Goal: Information Seeking & Learning: Learn about a topic

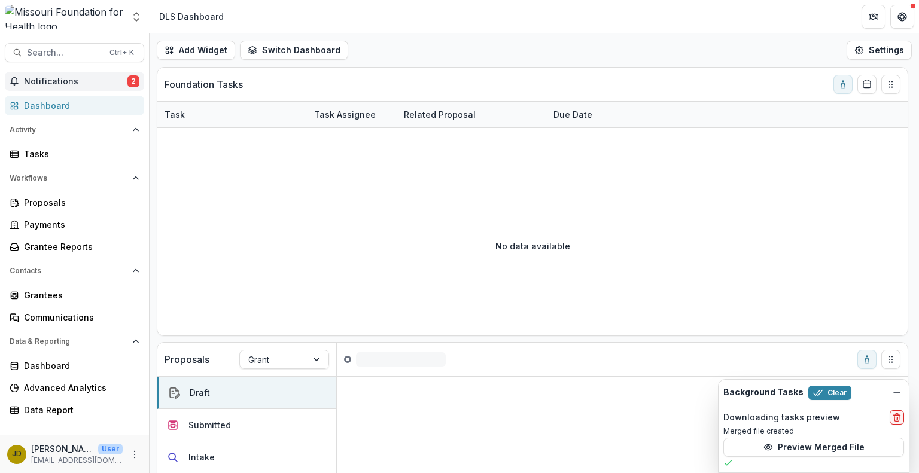
click at [56, 80] on span "Notifications" at bounding box center [75, 82] width 103 height 10
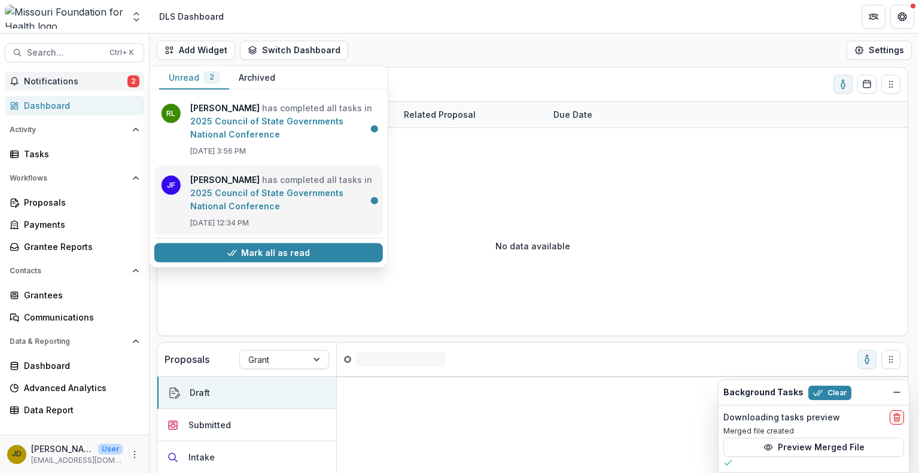
click at [266, 194] on link "2025 Council of State Governments National Conference" at bounding box center [266, 199] width 153 height 23
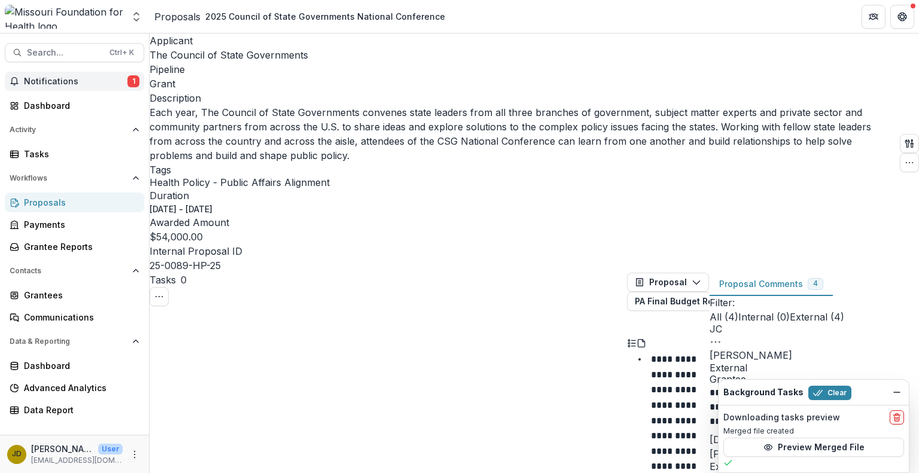
click at [112, 81] on span "Notifications" at bounding box center [75, 82] width 103 height 10
click at [67, 52] on span "Search..." at bounding box center [64, 53] width 75 height 10
type input "****"
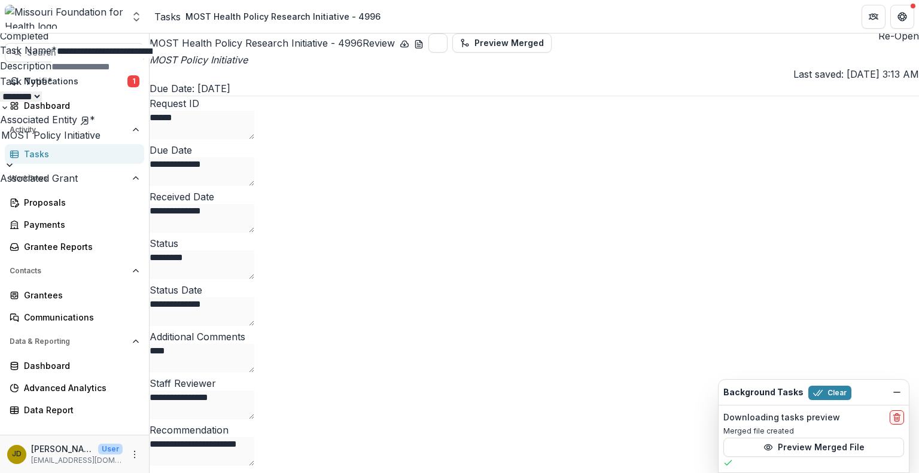
click at [242, 472] on div "**********" at bounding box center [459, 473] width 919 height 0
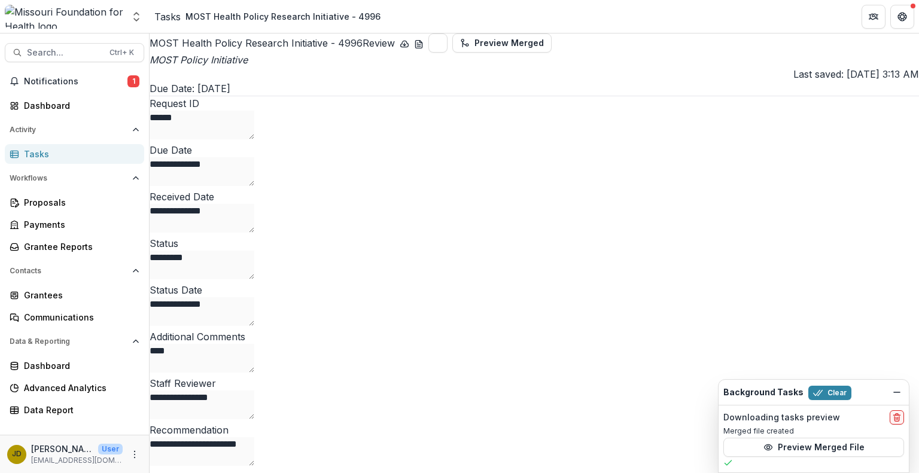
click at [205, 50] on h2 "MOST Health Policy Research Initiative - 4996 Review" at bounding box center [272, 43] width 245 height 14
click at [362, 49] on span "Review" at bounding box center [378, 43] width 32 height 12
click at [897, 391] on icon "Dismiss" at bounding box center [897, 393] width 10 height 10
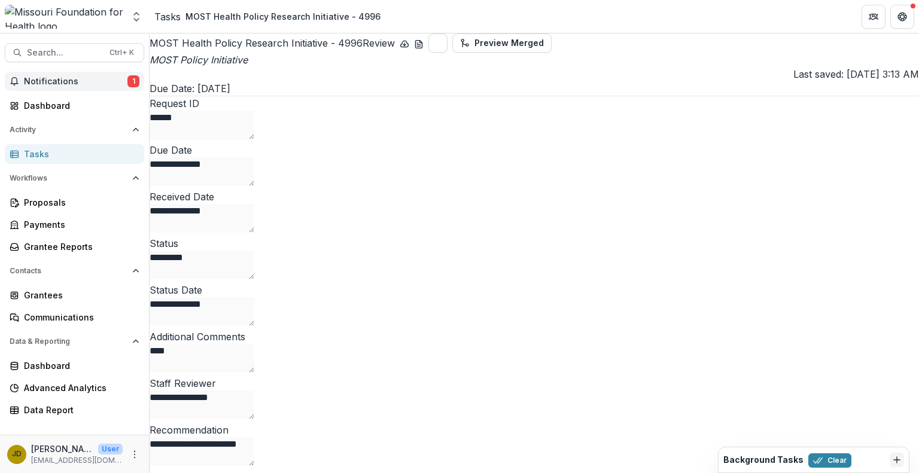
click at [60, 78] on span "Notifications" at bounding box center [75, 82] width 103 height 10
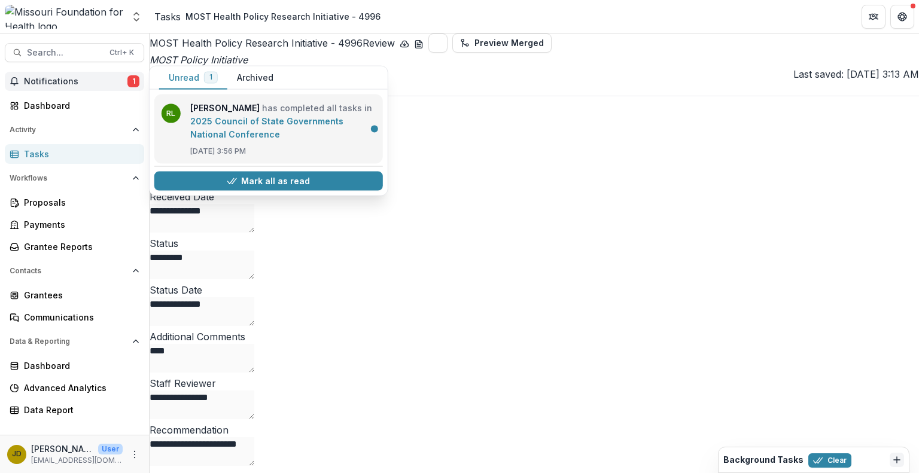
click at [193, 125] on link "2025 Council of State Governments National Conference" at bounding box center [266, 127] width 153 height 23
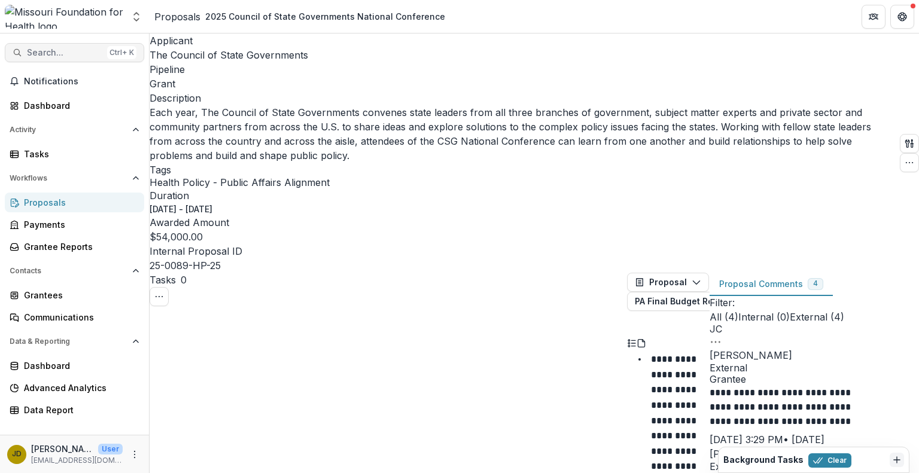
click at [95, 54] on span "Search..." at bounding box center [64, 53] width 75 height 10
type input "**********"
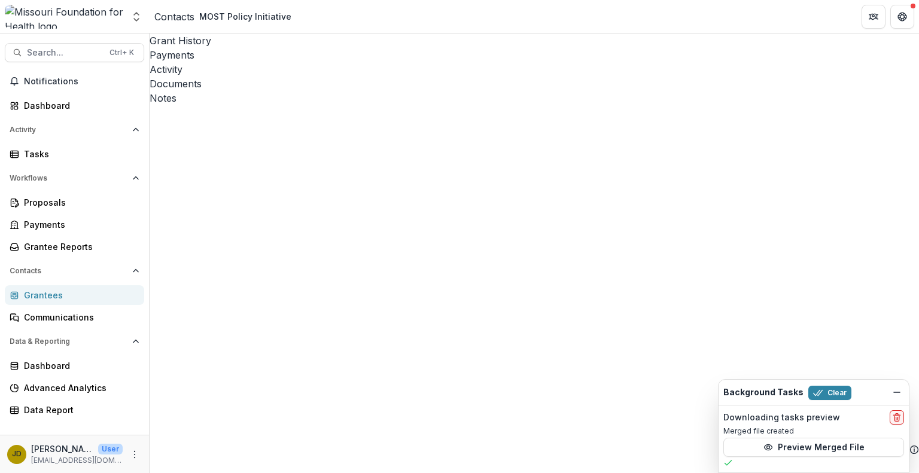
click at [294, 62] on div "Activity" at bounding box center [534, 69] width 769 height 14
click at [405, 91] on div "Notes" at bounding box center [534, 98] width 769 height 14
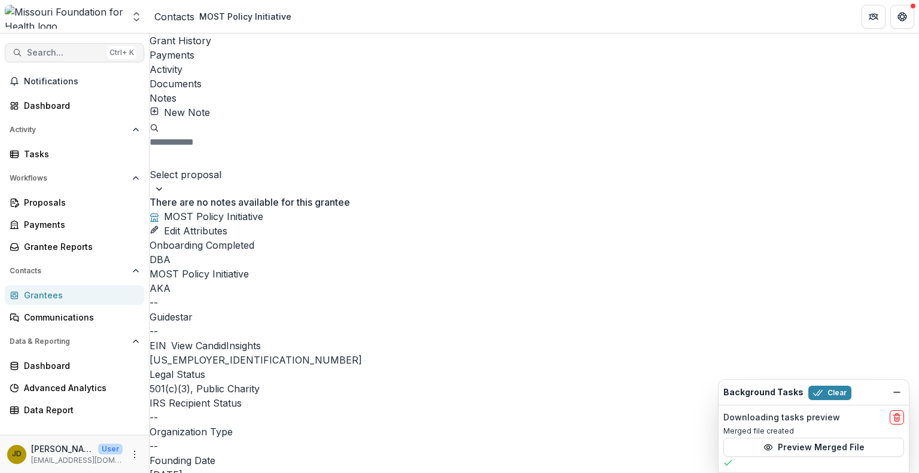
click at [51, 52] on span "Search..." at bounding box center [64, 53] width 75 height 10
type input "**********"
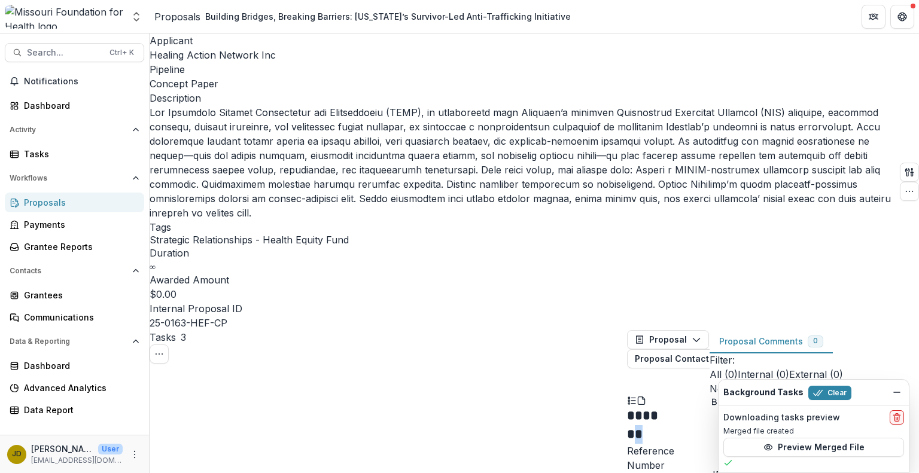
drag, startPoint x: 627, startPoint y: 144, endPoint x: 685, endPoint y: 141, distance: 58.1
click at [740, 301] on p "Internal Proposal ID" at bounding box center [522, 308] width 745 height 14
click at [283, 18] on div "Building Bridges, Breaking Barriers: [US_STATE]’s Survivor-Led Anti-Trafficking…" at bounding box center [387, 16] width 365 height 13
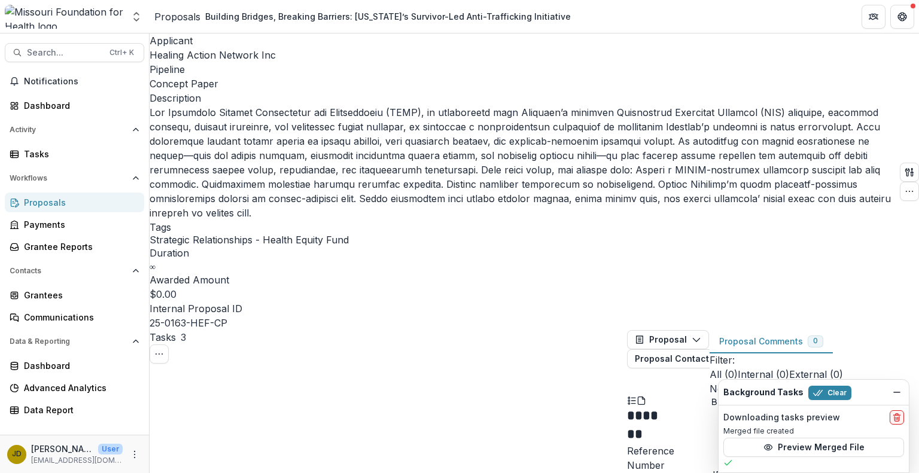
click at [226, 57] on span "Healing Action Network Inc" at bounding box center [213, 55] width 126 height 12
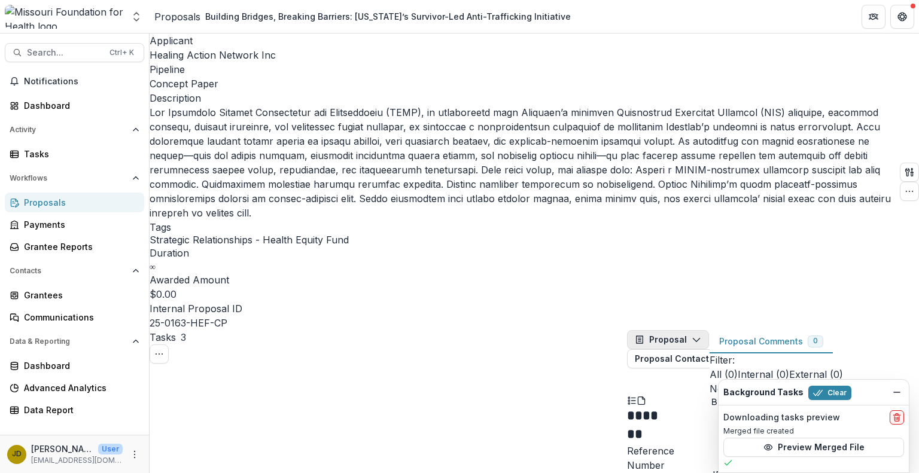
click at [691, 330] on button "Proposal" at bounding box center [668, 339] width 82 height 19
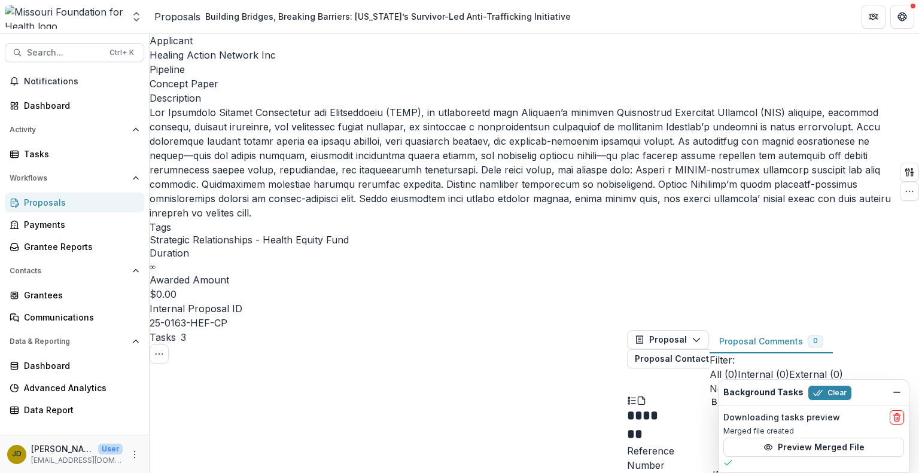
click at [697, 335] on icon "button" at bounding box center [696, 340] width 10 height 10
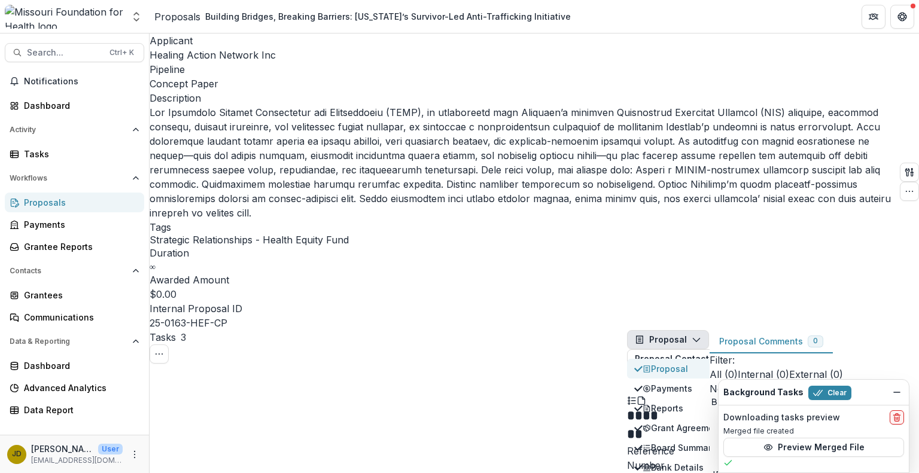
click at [672, 362] on div "Proposal" at bounding box center [684, 368] width 84 height 13
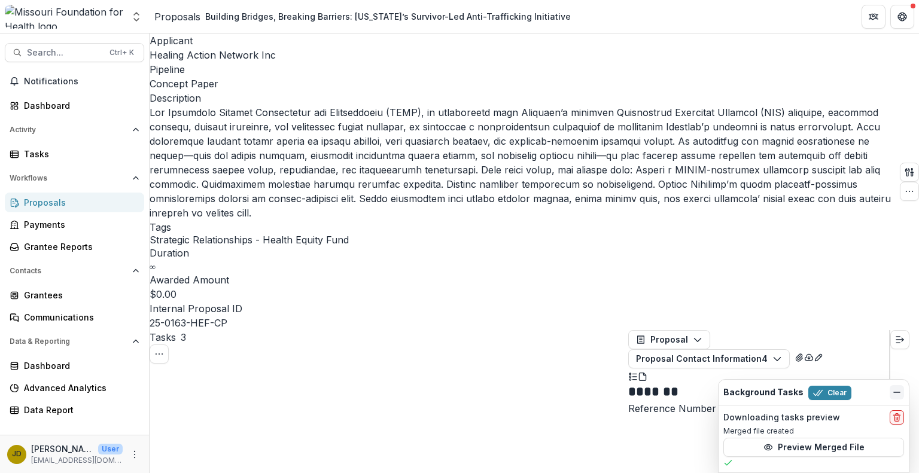
click at [898, 389] on icon "Dismiss" at bounding box center [897, 393] width 10 height 10
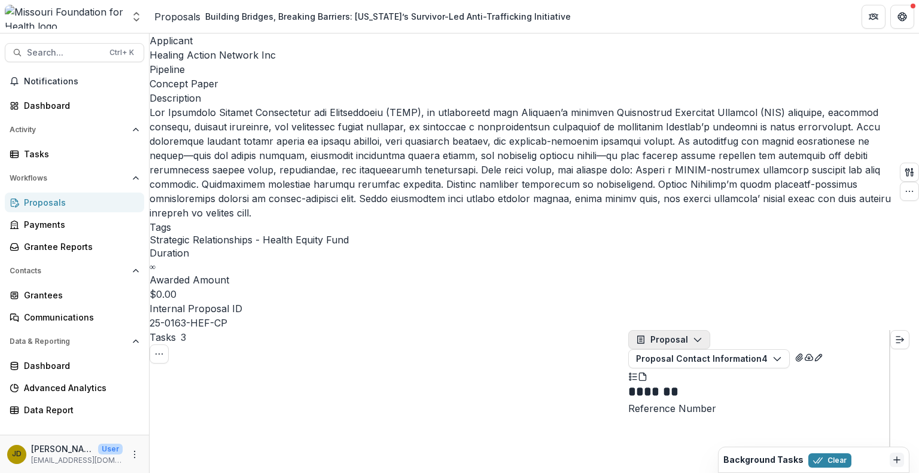
click at [679, 330] on button "Proposal" at bounding box center [669, 339] width 82 height 19
click at [227, 316] on p "25-0163-HEF-CP" at bounding box center [189, 323] width 78 height 14
drag, startPoint x: 890, startPoint y: 159, endPoint x: 899, endPoint y: 257, distance: 98.5
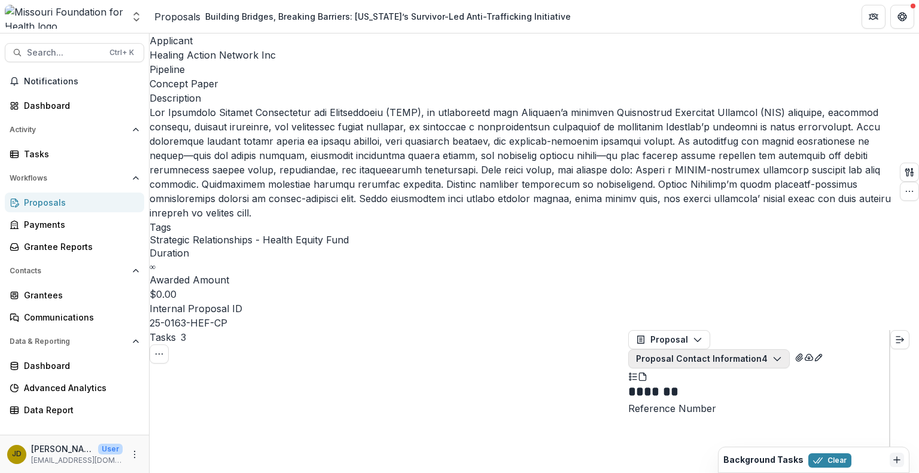
click at [782, 354] on icon "button" at bounding box center [777, 359] width 10 height 10
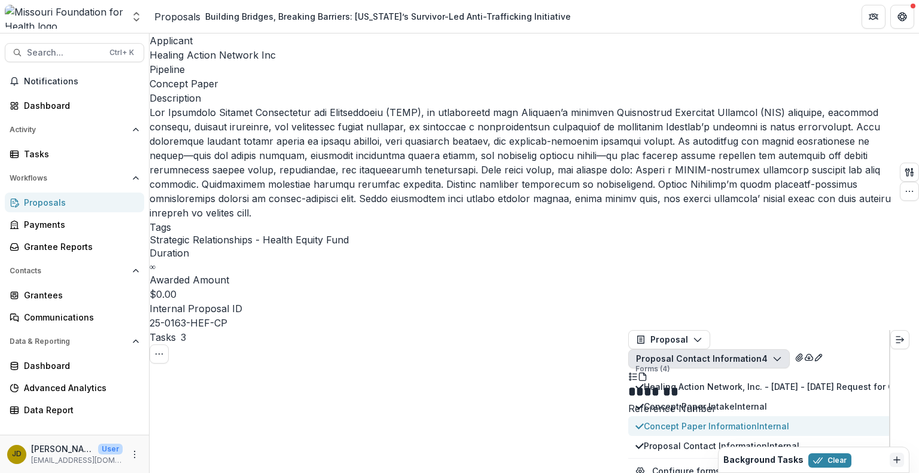
click at [730, 420] on span "Concept Paper Information Internal" at bounding box center [799, 426] width 311 height 13
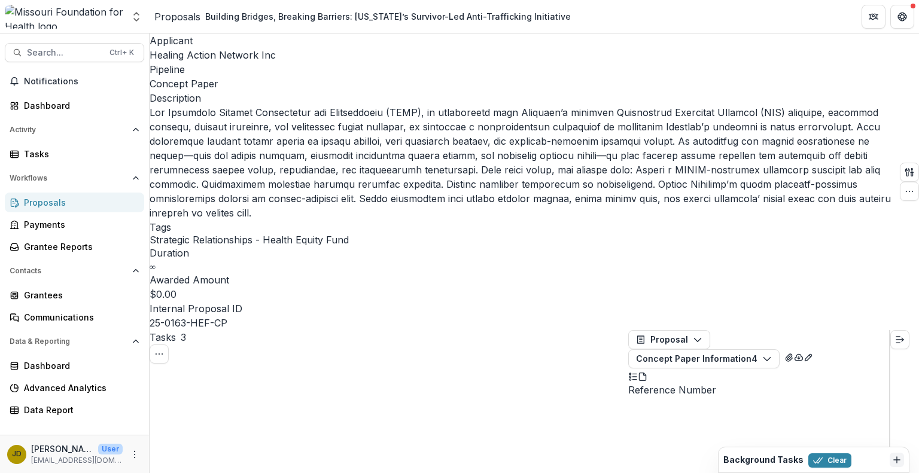
drag, startPoint x: 890, startPoint y: 150, endPoint x: 896, endPoint y: 200, distance: 50.6
click at [772, 354] on icon "button" at bounding box center [767, 359] width 10 height 10
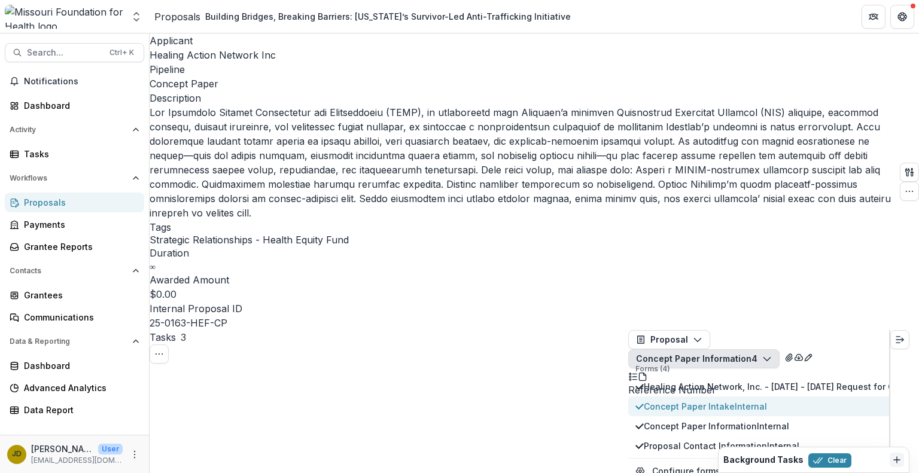
click at [737, 400] on span "Concept Paper Intake Internal" at bounding box center [799, 406] width 311 height 13
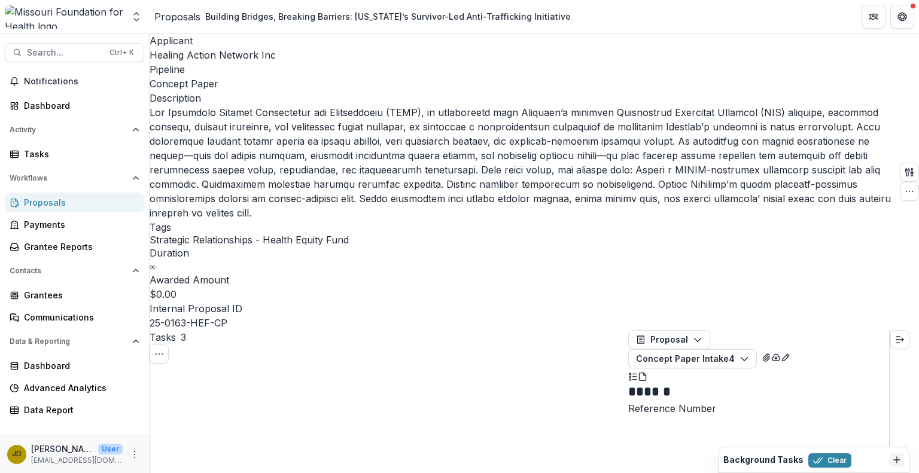
click at [749, 354] on icon "button" at bounding box center [744, 359] width 10 height 10
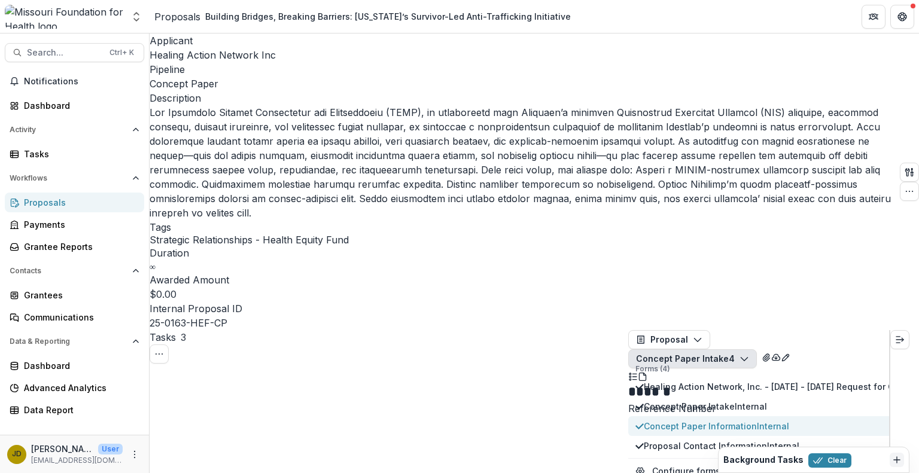
click at [752, 420] on span "Concept Paper Information Internal" at bounding box center [799, 426] width 311 height 13
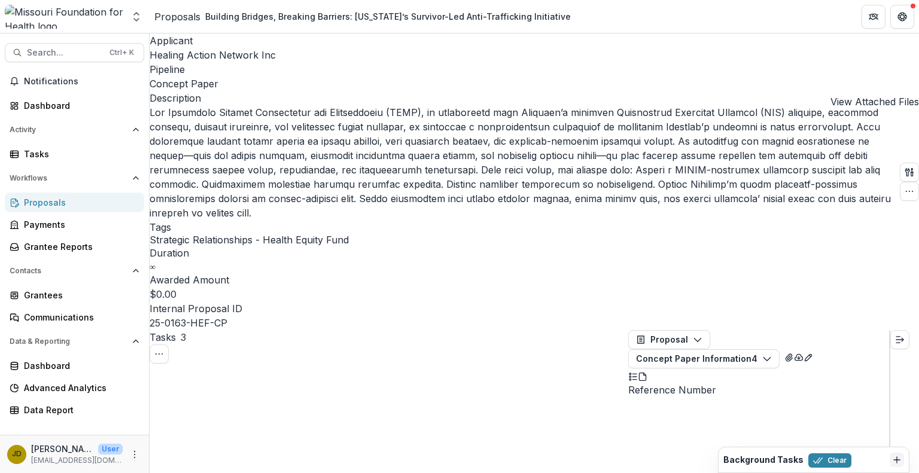
click at [794, 349] on button "View Attached Files" at bounding box center [789, 356] width 10 height 14
click at [779, 349] on button "Concept Paper Information 4" at bounding box center [703, 358] width 151 height 19
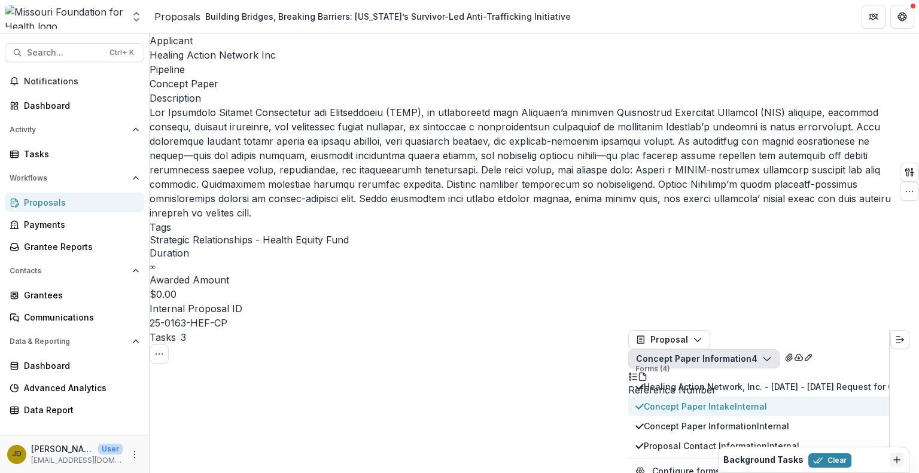
click at [786, 400] on span "Concept Paper Intake Internal" at bounding box center [799, 406] width 311 height 13
click at [767, 401] on span "Internal" at bounding box center [750, 406] width 32 height 10
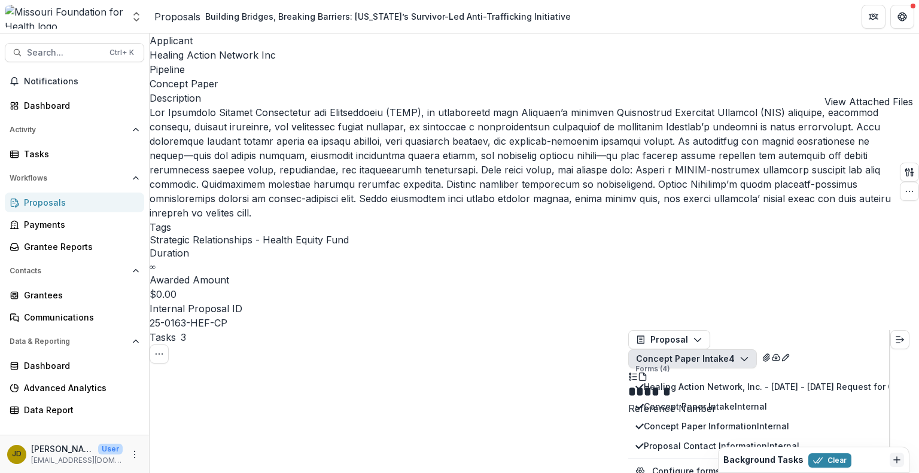
click at [771, 353] on icon "View Attached Files" at bounding box center [766, 358] width 10 height 10
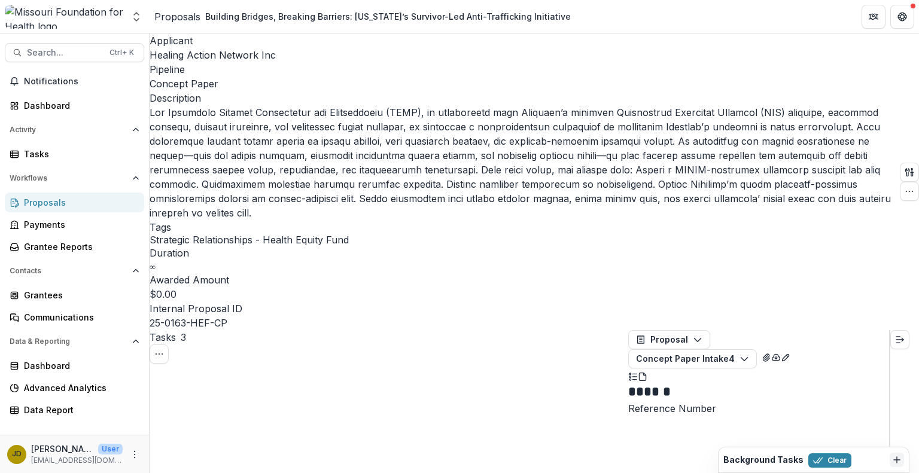
click at [757, 349] on button "Concept Paper Intake 4" at bounding box center [692, 358] width 129 height 19
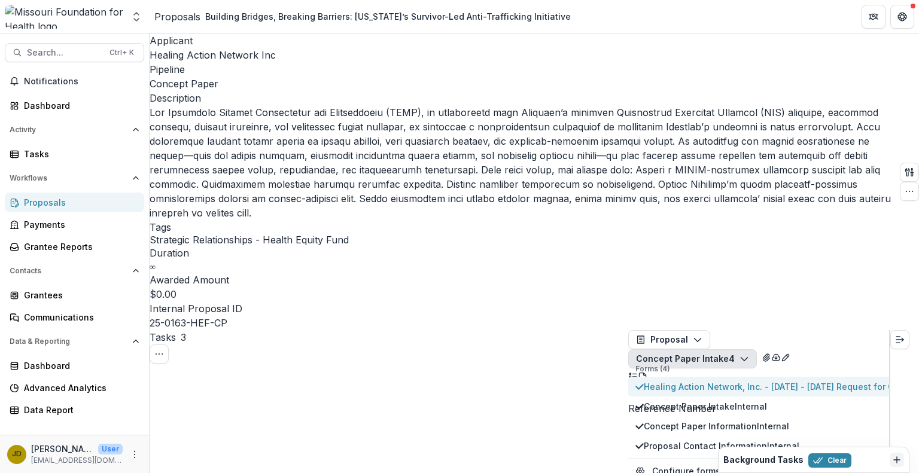
click at [743, 380] on span "Healing Action Network, Inc. - [DATE] - [DATE] Request for Concept Papers" at bounding box center [799, 386] width 311 height 13
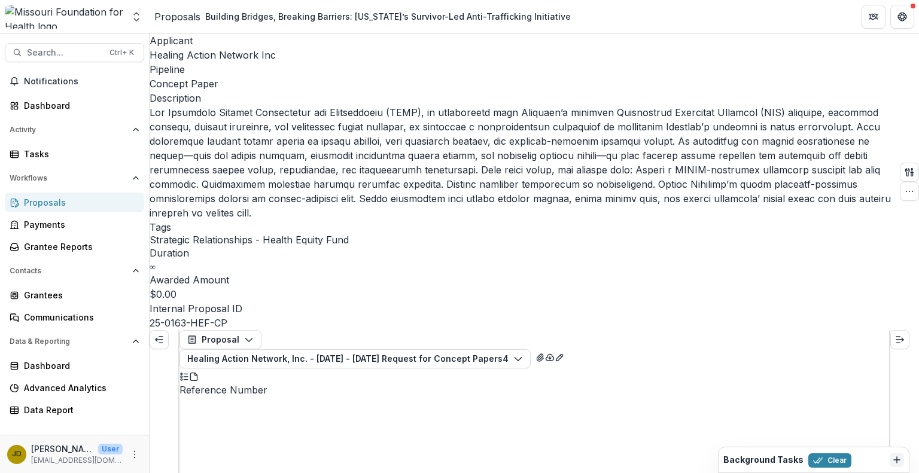
click at [199, 368] on button "PDF view" at bounding box center [194, 375] width 10 height 14
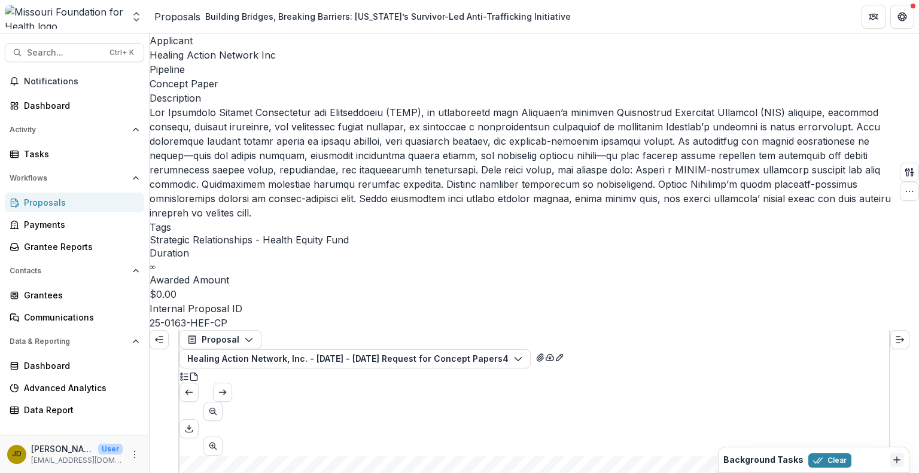
click at [543, 354] on icon "View Attached Files" at bounding box center [539, 357] width 7 height 7
drag, startPoint x: 914, startPoint y: 187, endPoint x: 918, endPoint y: 286, distance: 99.4
click at [543, 354] on icon "View Attached Files" at bounding box center [539, 357] width 7 height 7
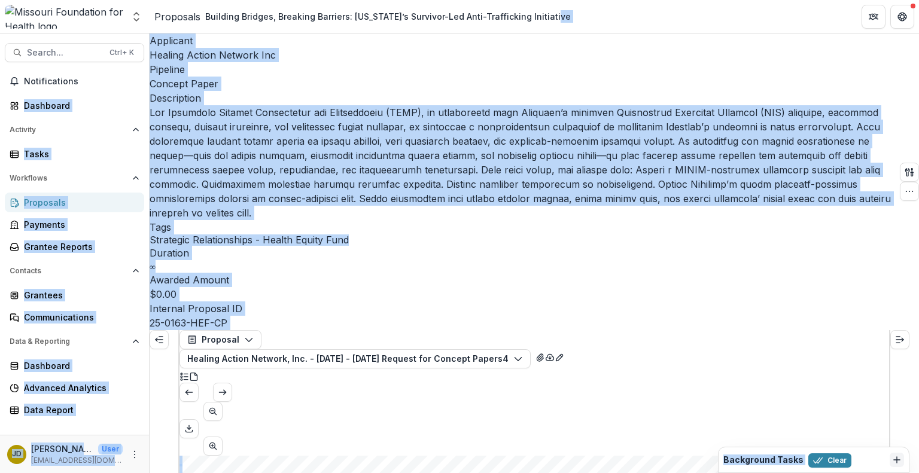
drag, startPoint x: 596, startPoint y: 47, endPoint x: 590, endPoint y: -48, distance: 95.2
click at [590, 0] on html "Skip to content Aggregate Analysis Foundations [US_STATE] Foundation for Health…" at bounding box center [459, 236] width 919 height 473
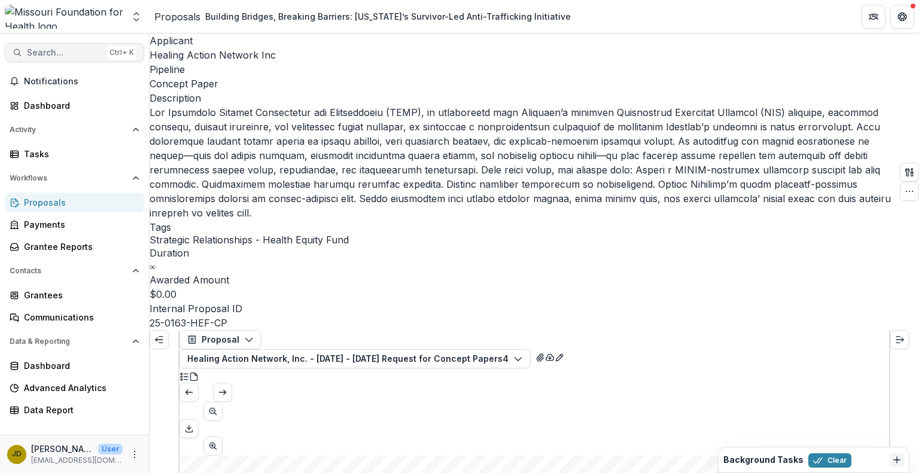
click at [69, 48] on span "Search..." at bounding box center [64, 53] width 75 height 10
type input "**********"
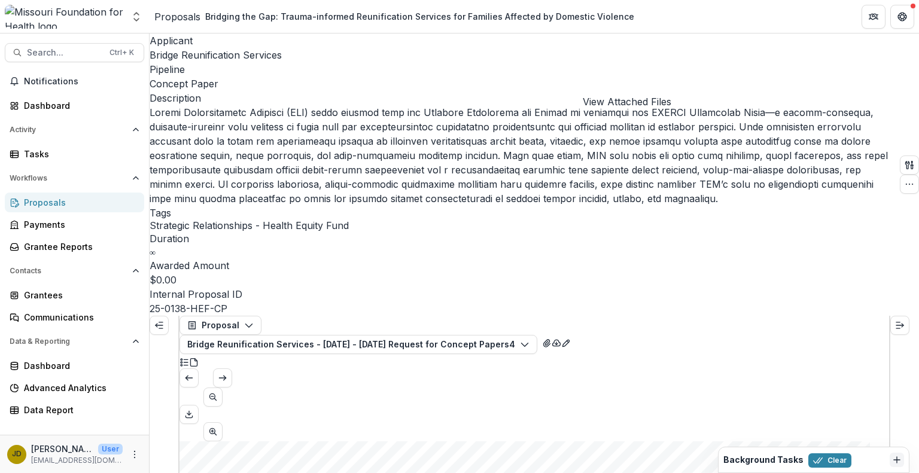
click at [550, 340] on icon "View Attached Files" at bounding box center [546, 343] width 7 height 7
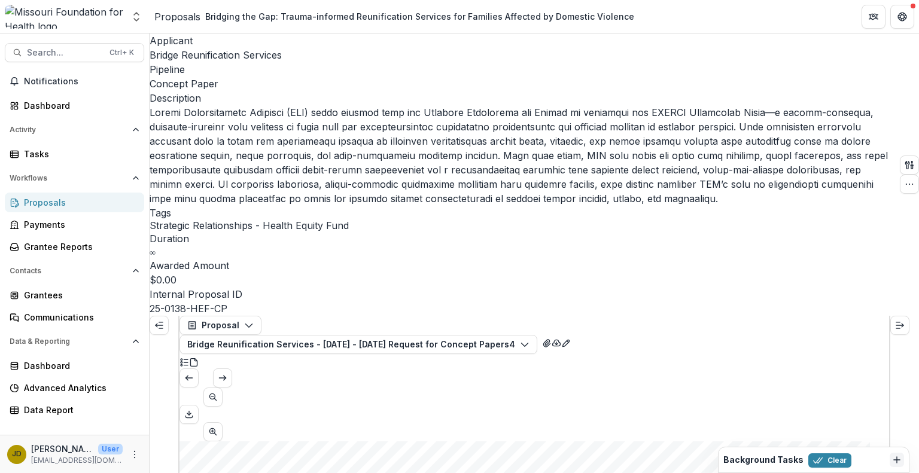
click at [32, 52] on span "Search..." at bounding box center [64, 53] width 75 height 10
drag, startPoint x: 292, startPoint y: 58, endPoint x: 167, endPoint y: 40, distance: 126.9
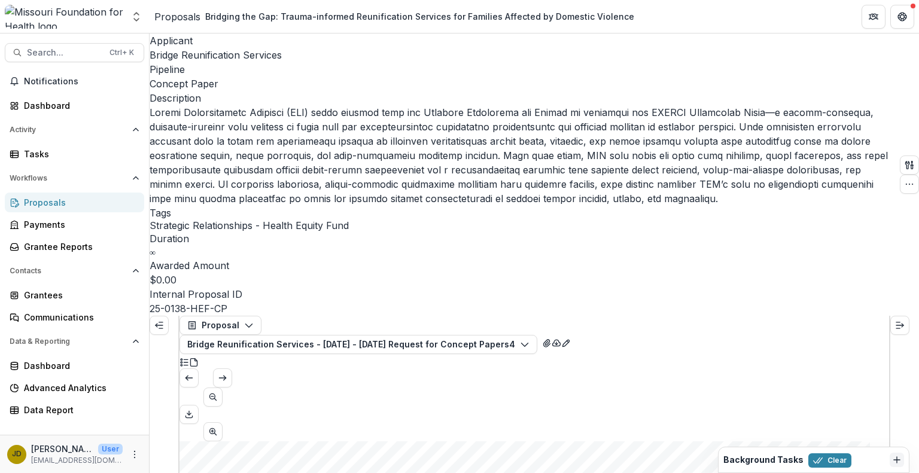
type input "**********"
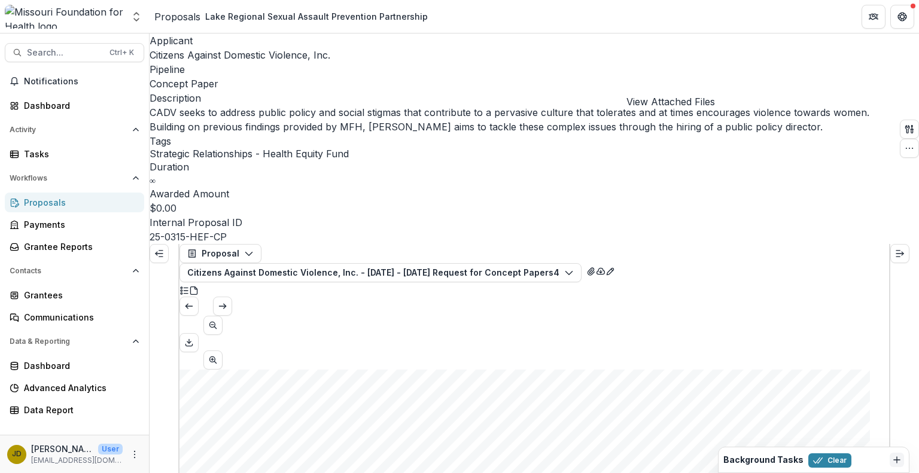
click at [596, 267] on icon "View Attached Files" at bounding box center [591, 272] width 10 height 10
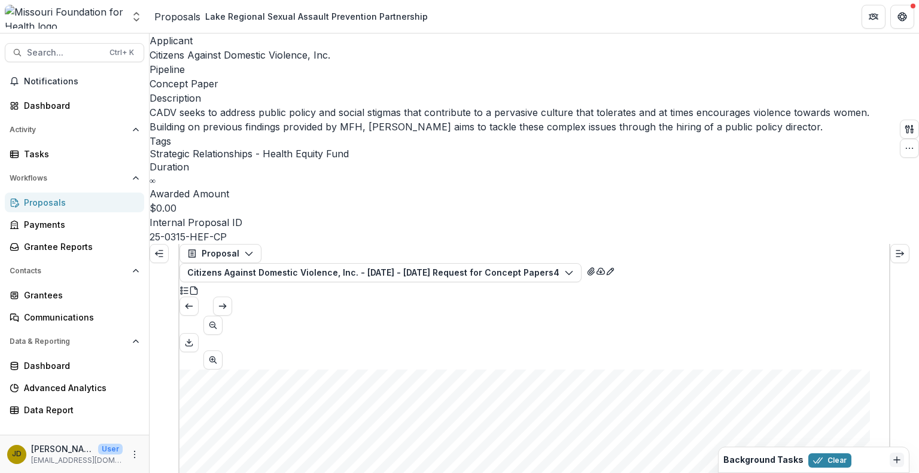
click at [72, 49] on span "Search..." at bounding box center [64, 53] width 75 height 10
drag, startPoint x: 290, startPoint y: 54, endPoint x: 173, endPoint y: 43, distance: 117.2
type input "**********"
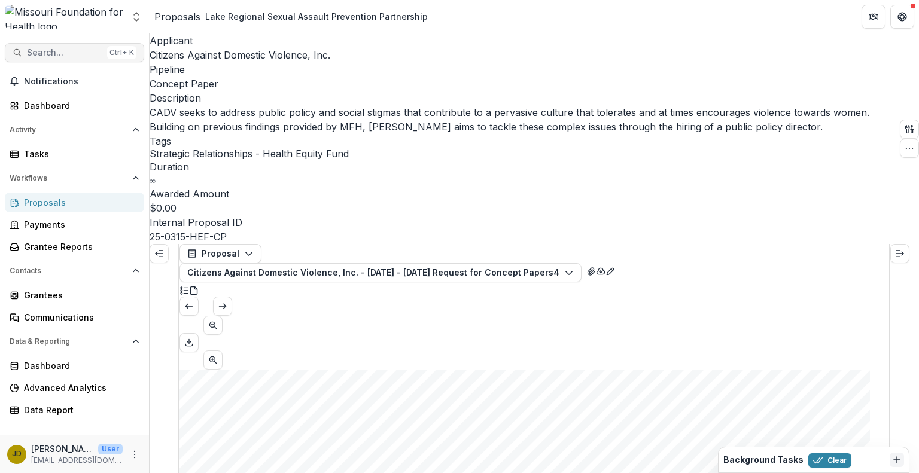
click at [103, 50] on button "Search... Ctrl + K" at bounding box center [74, 52] width 139 height 19
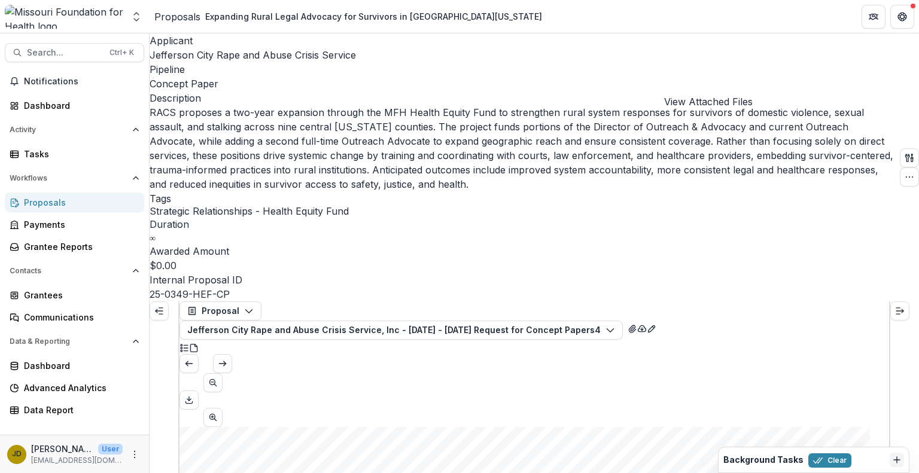
click at [637, 324] on icon "View Attached Files" at bounding box center [632, 329] width 10 height 10
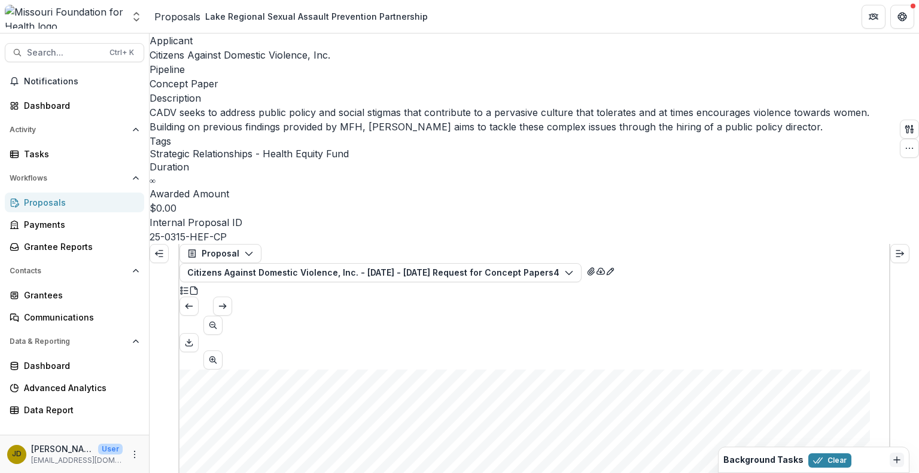
click at [48, 52] on span "Search..." at bounding box center [64, 53] width 75 height 10
drag, startPoint x: 341, startPoint y: 51, endPoint x: 151, endPoint y: 52, distance: 190.2
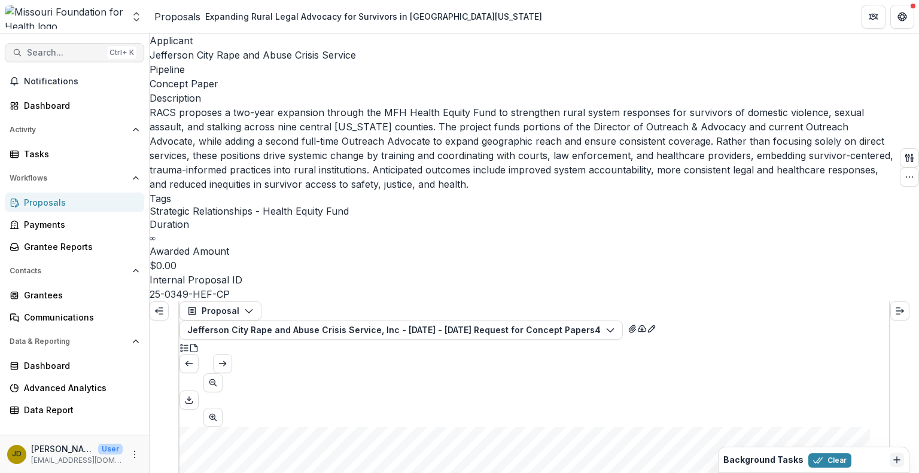
click at [88, 48] on span "Search..." at bounding box center [64, 53] width 75 height 10
click at [48, 53] on span "Search..." at bounding box center [64, 53] width 75 height 10
drag, startPoint x: 295, startPoint y: 53, endPoint x: 182, endPoint y: 50, distance: 112.5
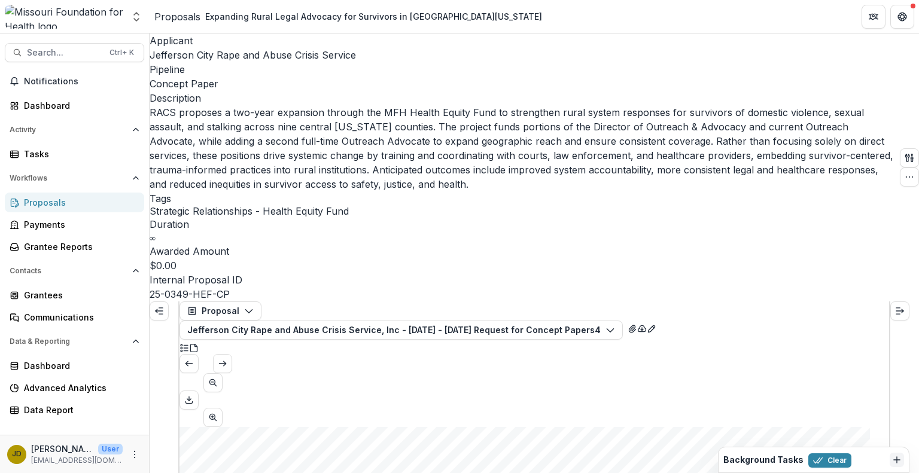
paste input
type input "**********"
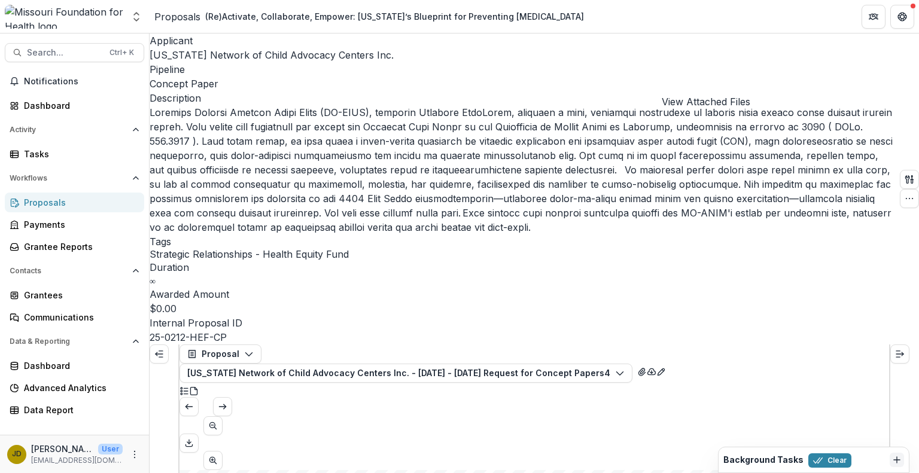
click at [645, 368] on icon "View Attached Files" at bounding box center [641, 371] width 7 height 7
click at [647, 367] on icon "View Attached Files" at bounding box center [642, 372] width 10 height 10
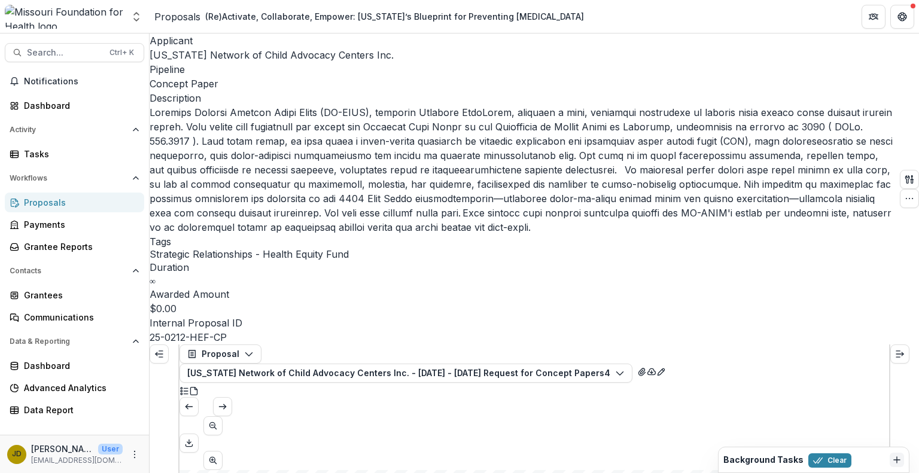
click at [65, 51] on span "Search..." at bounding box center [64, 53] width 75 height 10
drag, startPoint x: 304, startPoint y: 59, endPoint x: 199, endPoint y: 42, distance: 106.5
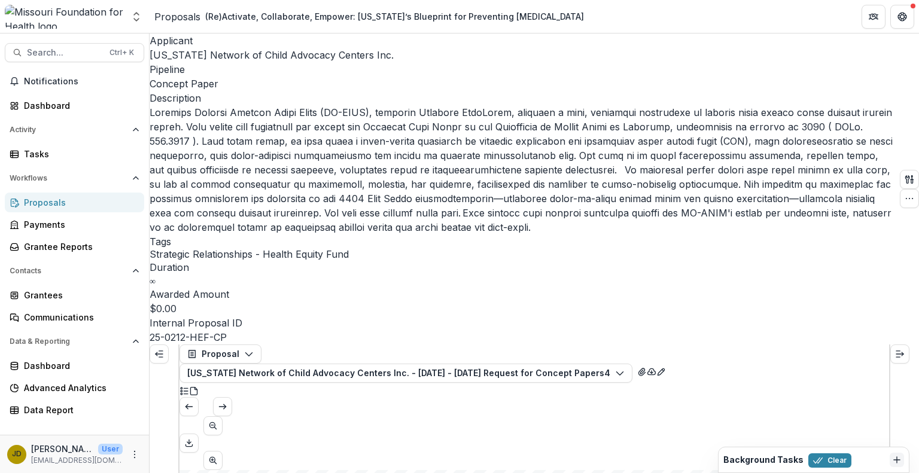
type input "**********"
click at [84, 45] on button "Search... Ctrl + K" at bounding box center [74, 52] width 139 height 19
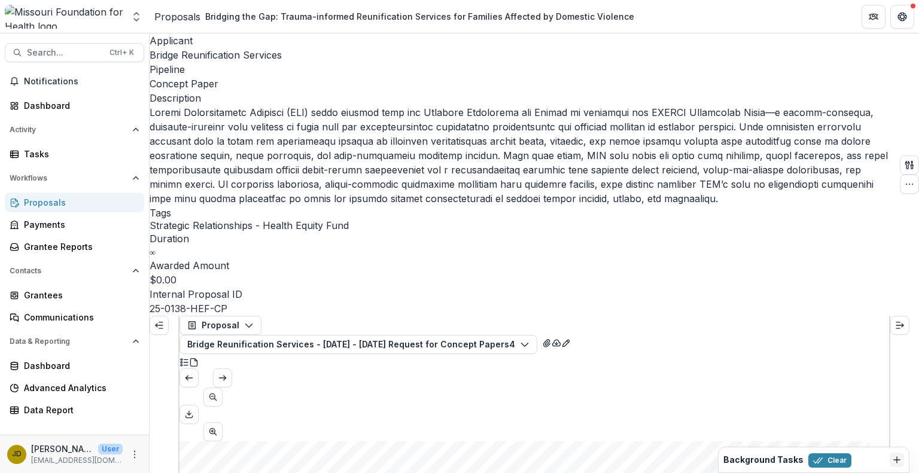
click at [170, 58] on span "Bridge Reunification Services" at bounding box center [216, 55] width 132 height 12
